Goal: Information Seeking & Learning: Learn about a topic

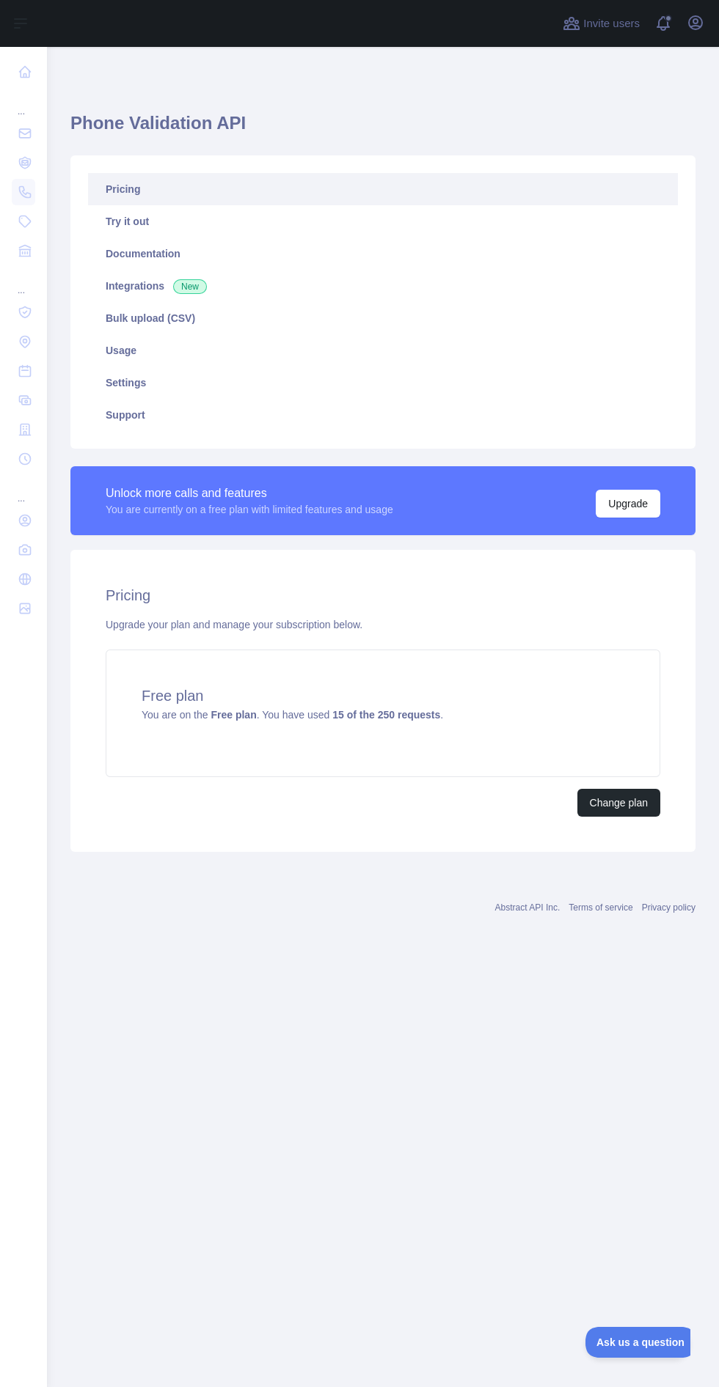
click at [205, 340] on link "Usage" at bounding box center [383, 350] width 590 height 32
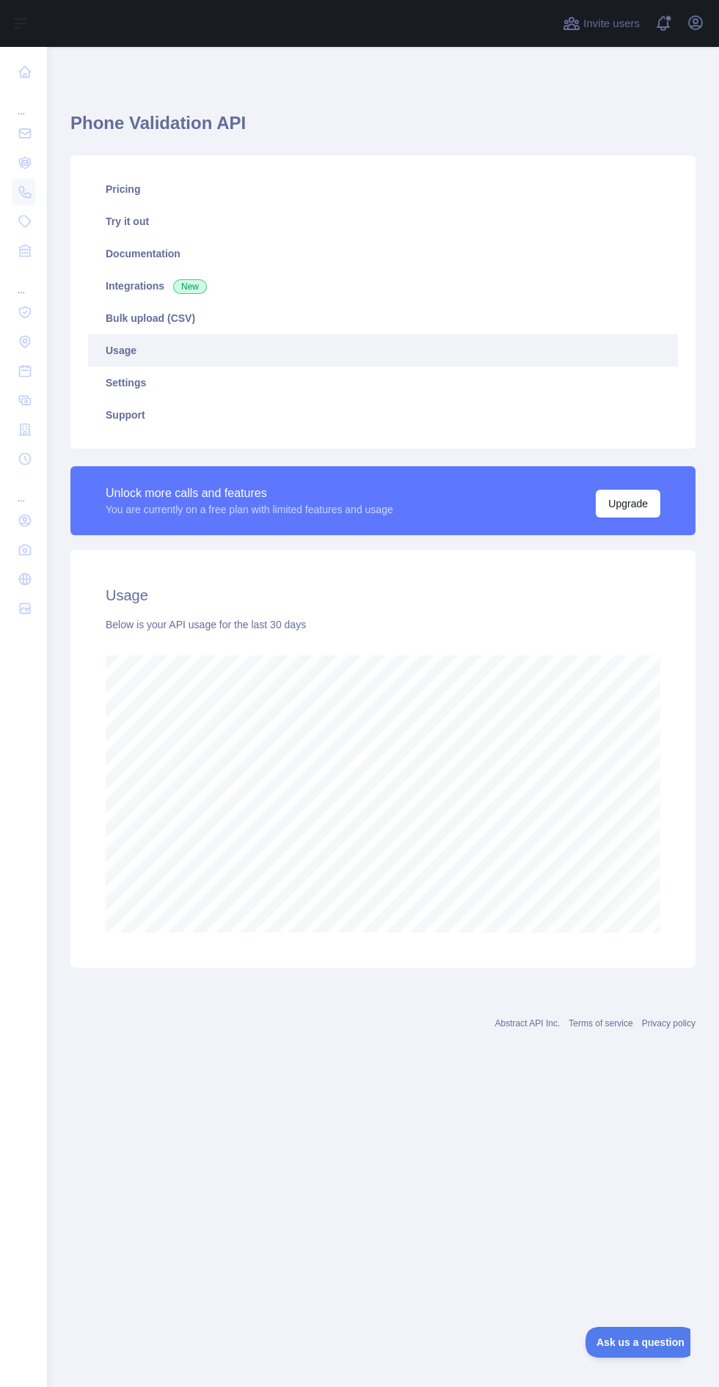
scroll to position [1484, 672]
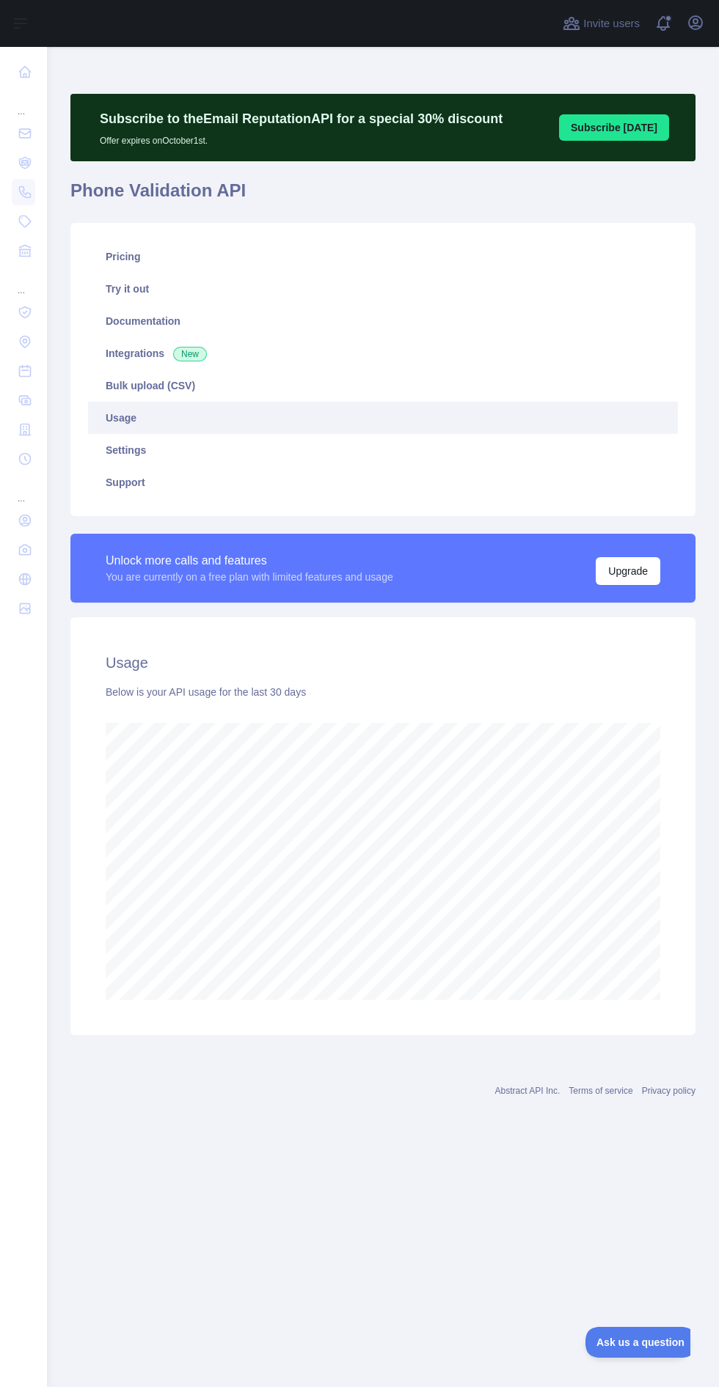
click at [449, 1145] on main "Subscribe to the Email Reputation API for a special 30 % discount Offer expires…" at bounding box center [383, 717] width 672 height 1341
click at [43, 1086] on div "... ... ..." at bounding box center [23, 688] width 47 height 1376
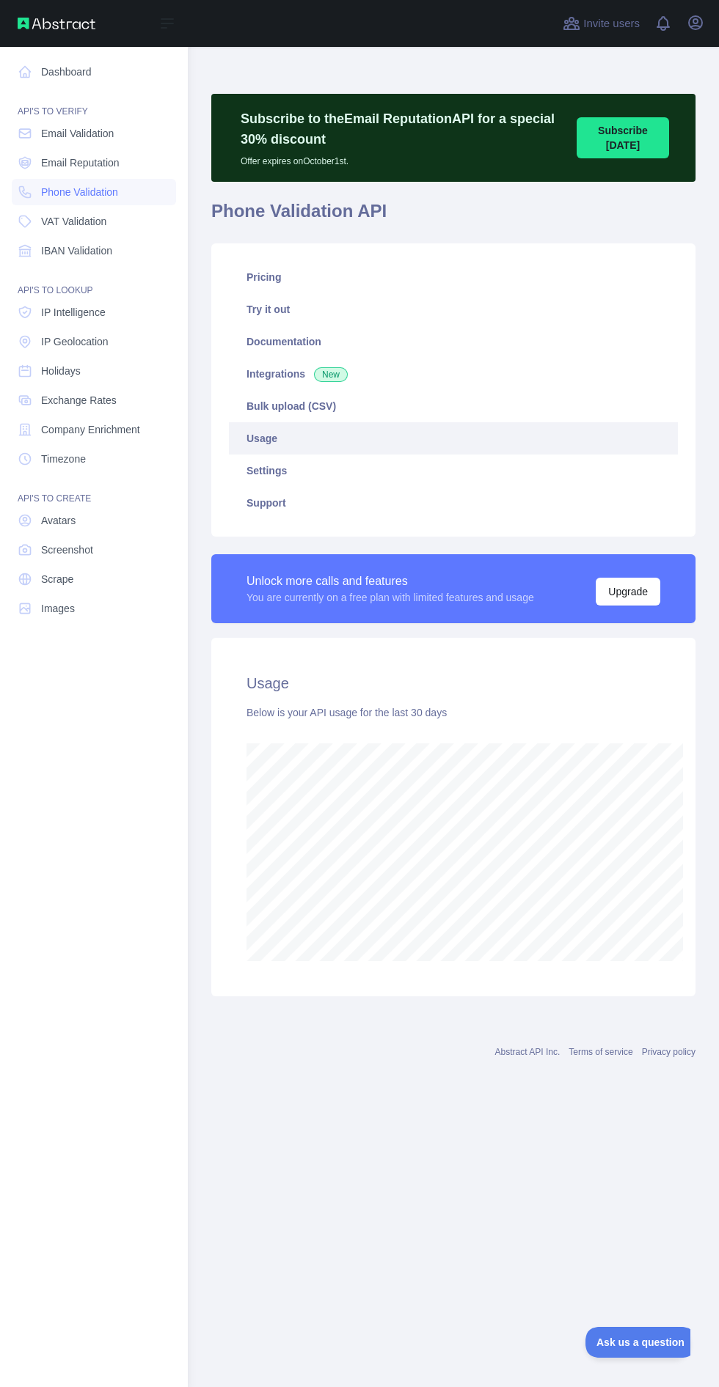
scroll to position [731844, 732798]
click at [102, 129] on span "Email Validation" at bounding box center [77, 133] width 73 height 15
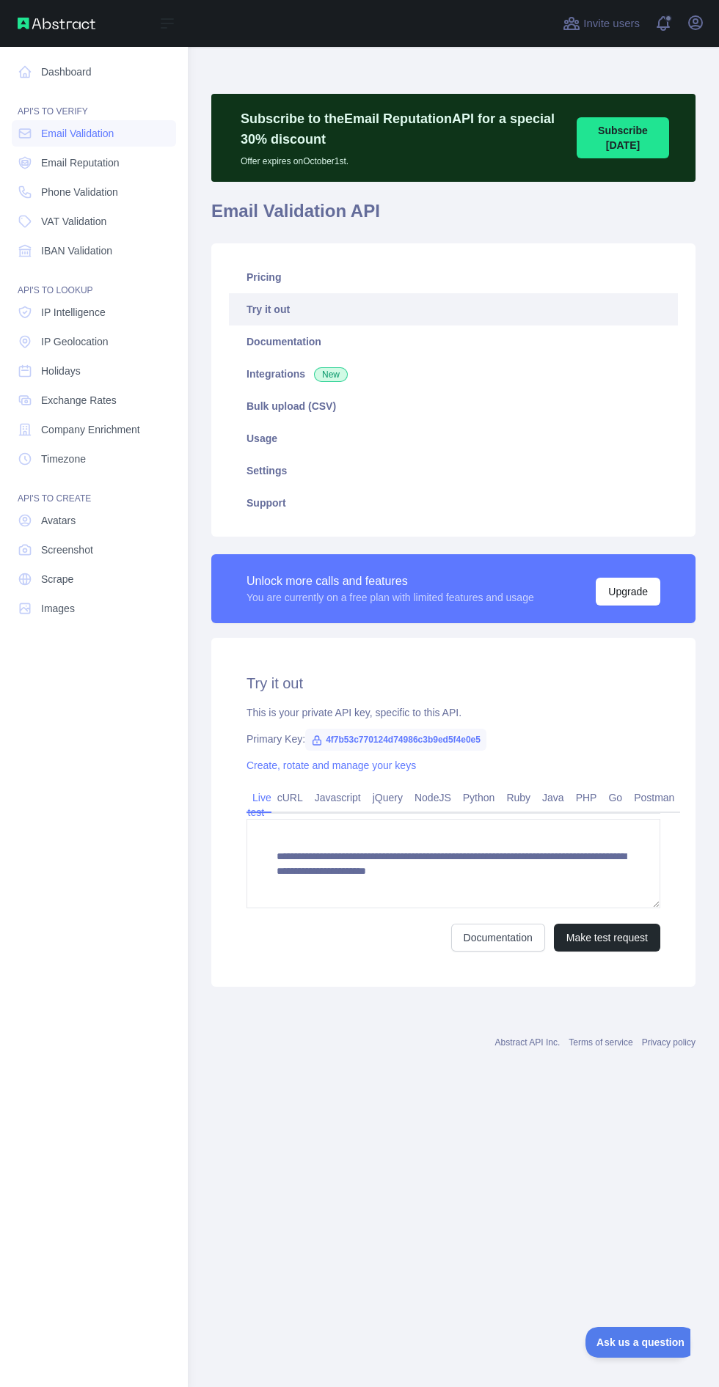
click at [359, 276] on link "Pricing" at bounding box center [453, 277] width 449 height 32
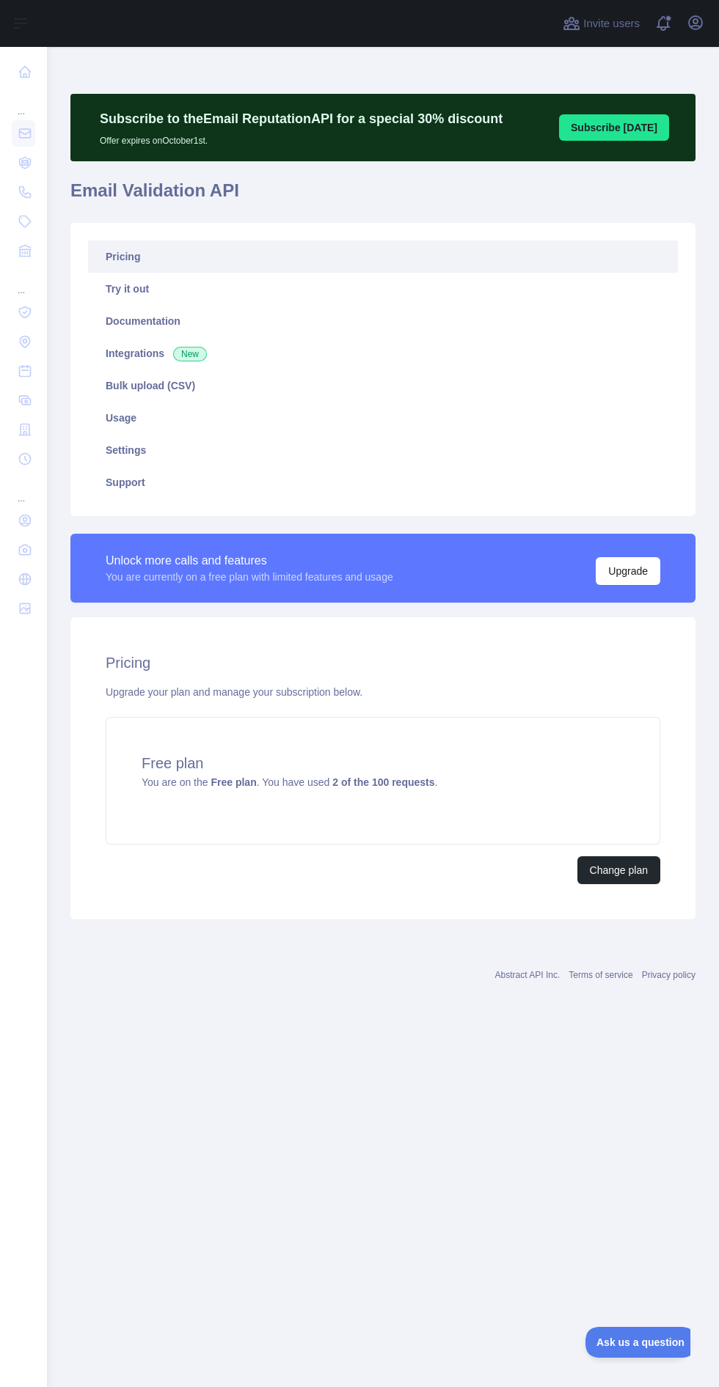
click at [198, 418] on link "Usage" at bounding box center [383, 418] width 590 height 32
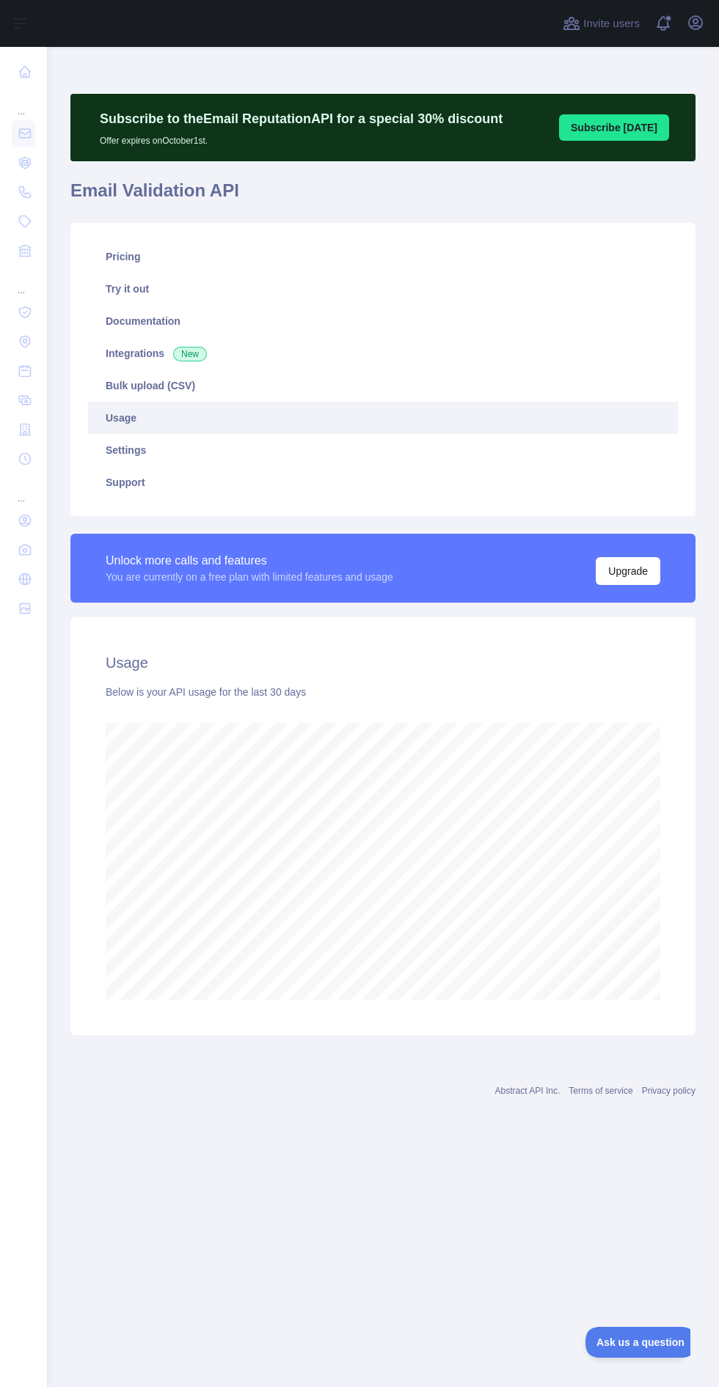
scroll to position [1484, 672]
click at [39, 1178] on div "... ... ..." at bounding box center [23, 688] width 47 height 1376
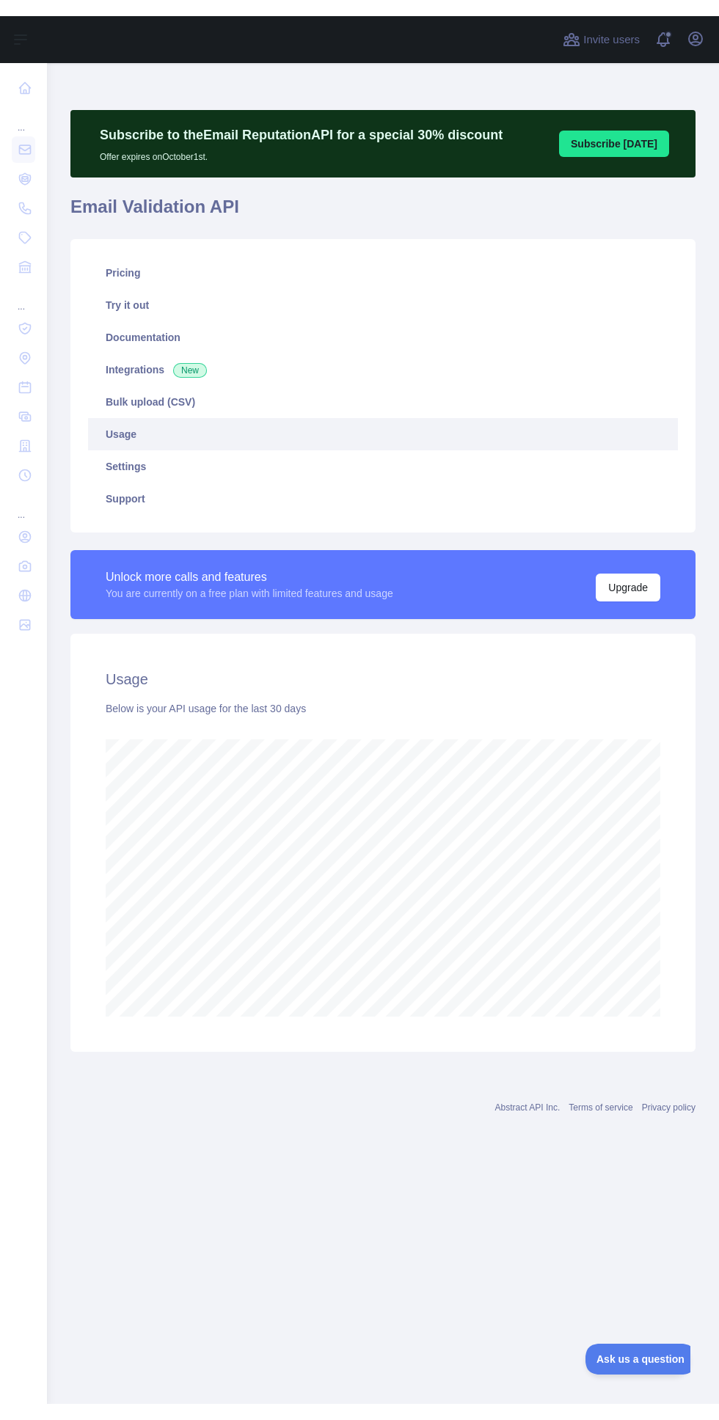
scroll to position [731844, 732798]
